Goal: Information Seeking & Learning: Learn about a topic

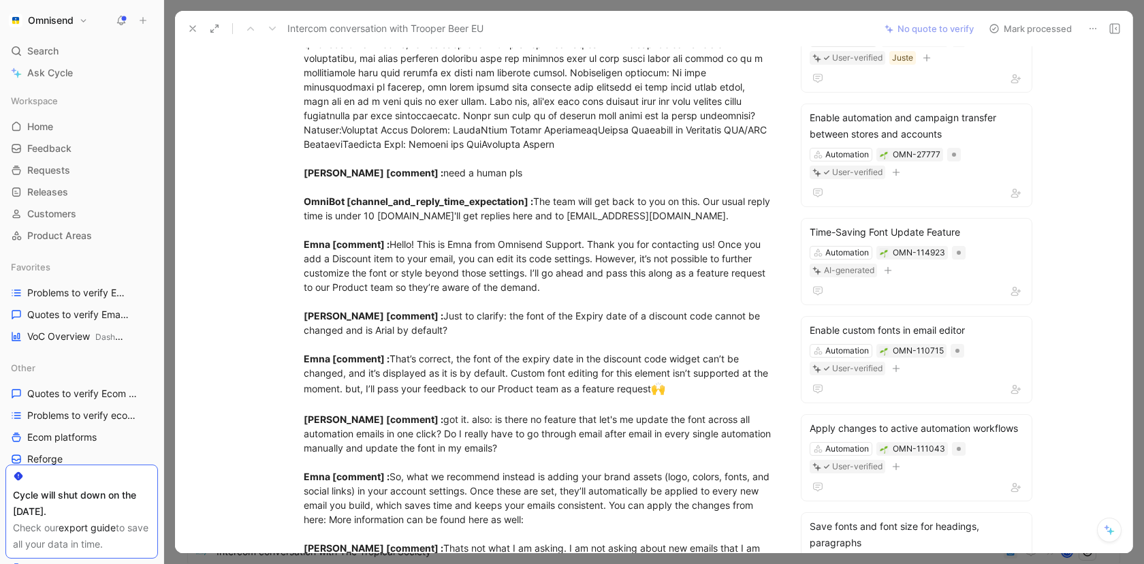
scroll to position [216, 0]
click at [994, 236] on div "Time-Saving Font Update Feature" at bounding box center [917, 234] width 214 height 16
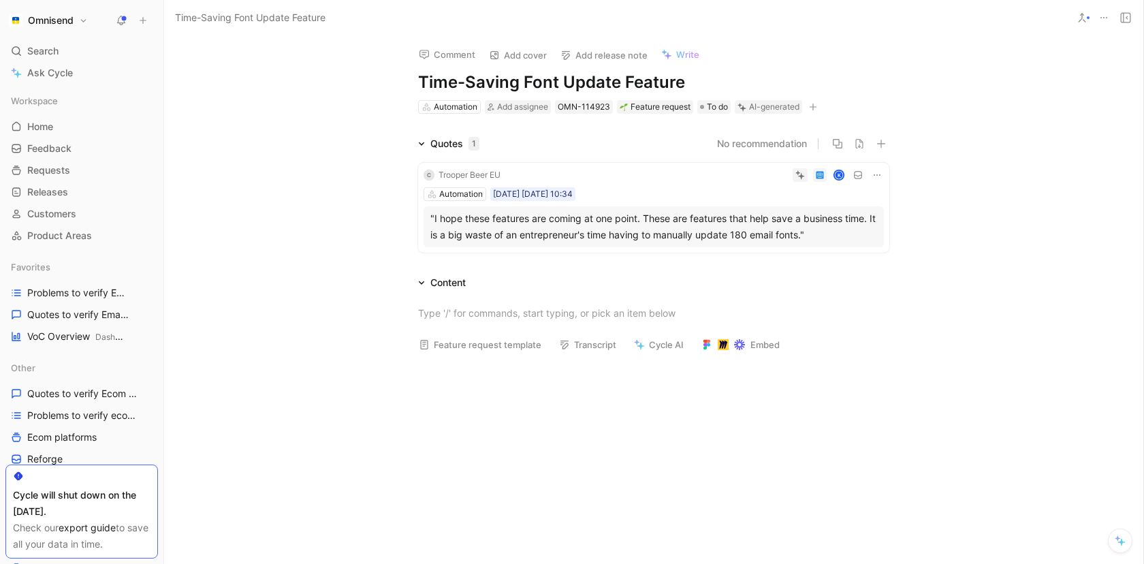
click at [737, 225] on div ""I hope these features are coming at one point. These are features that help sa…" at bounding box center [653, 226] width 447 height 33
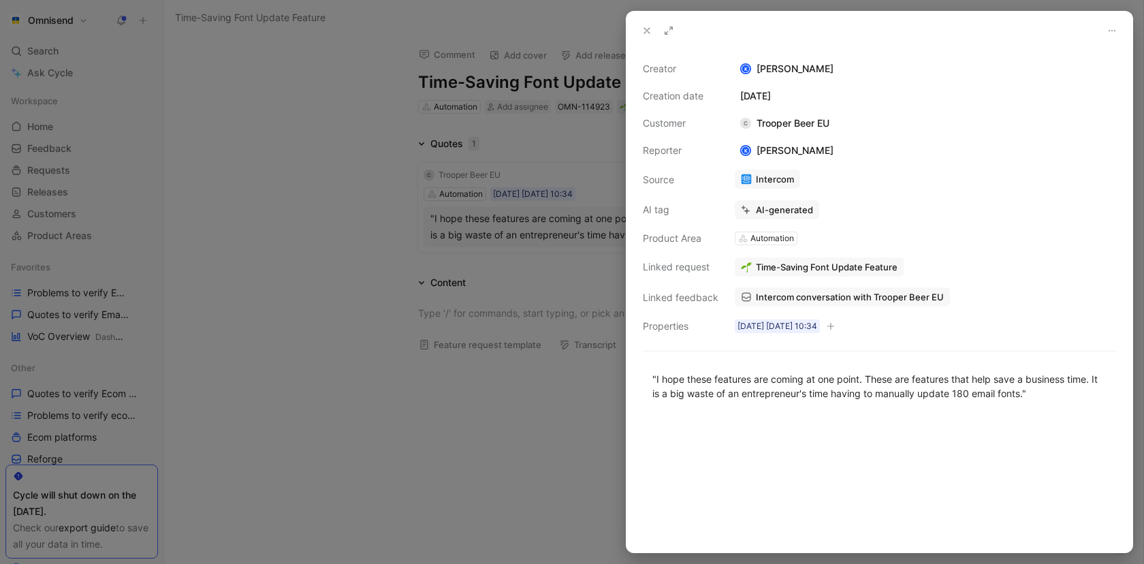
click at [422, 436] on div at bounding box center [572, 282] width 1144 height 564
